Goal: Find specific page/section: Find specific page/section

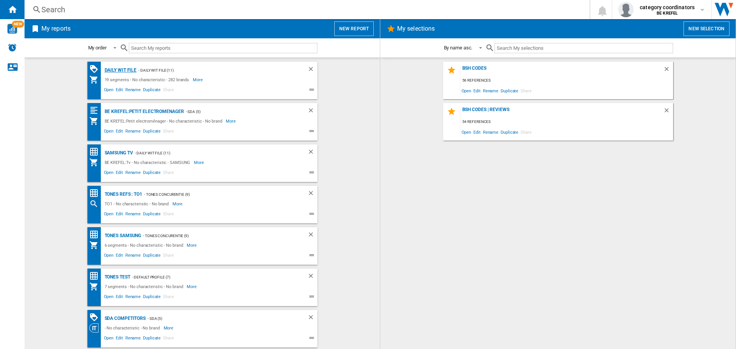
click at [111, 69] on div "Daily WIT file" at bounding box center [120, 71] width 34 height 10
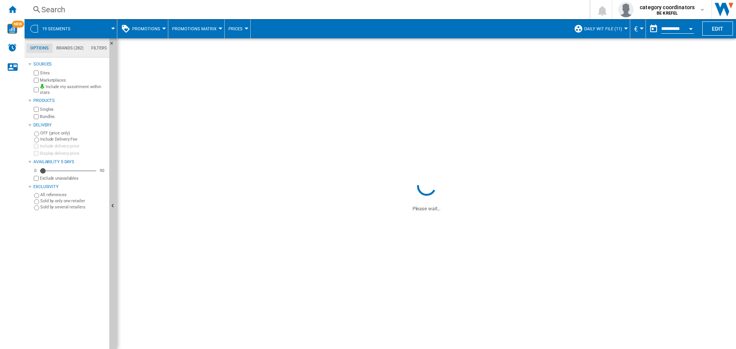
click at [160, 29] on button "Promotions" at bounding box center [148, 28] width 32 height 19
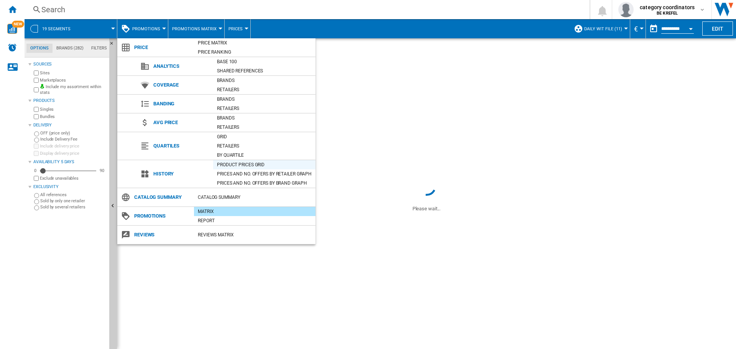
click at [241, 164] on div "Product prices grid" at bounding box center [264, 165] width 102 height 8
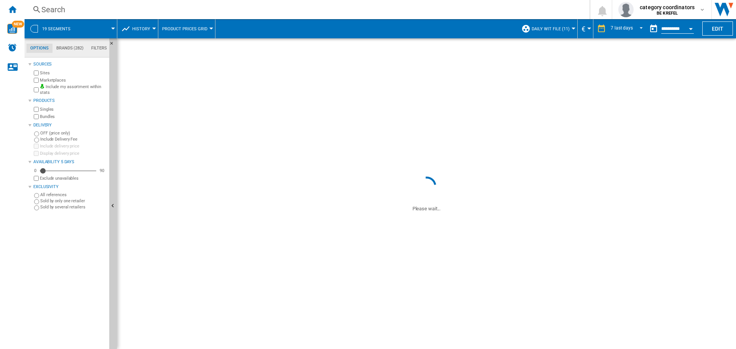
click at [64, 8] on div "Search" at bounding box center [305, 9] width 529 height 11
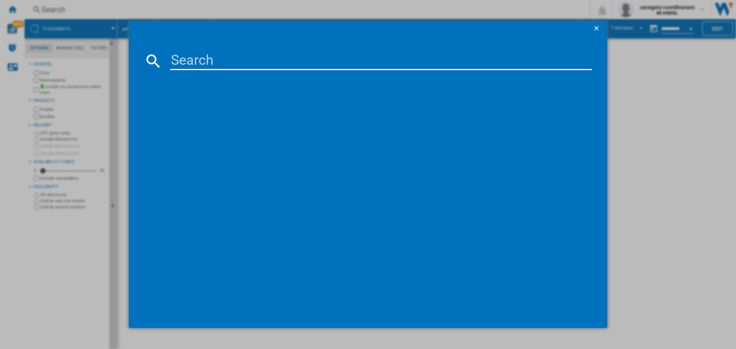
click at [200, 58] on input at bounding box center [381, 61] width 422 height 18
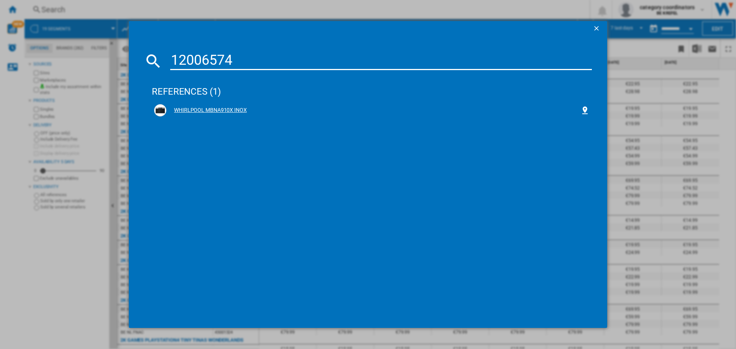
type input "12006574"
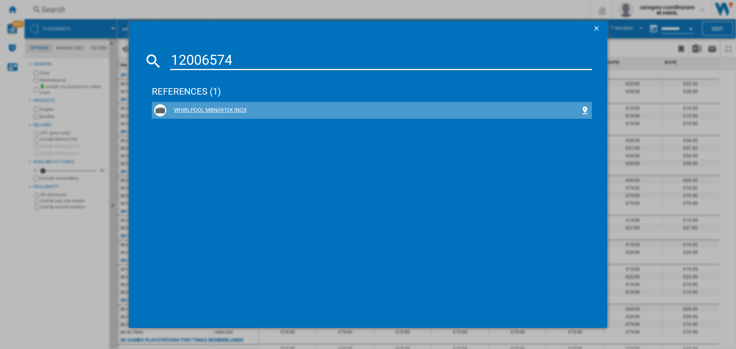
click at [217, 109] on div "WHIRLPOOL MBNA910X INOX" at bounding box center [373, 111] width 414 height 8
